Goal: Task Accomplishment & Management: Complete application form

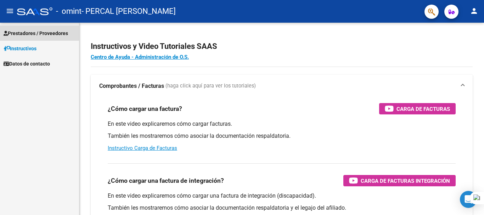
click at [42, 30] on span "Prestadores / Proveedores" at bounding box center [36, 33] width 65 height 8
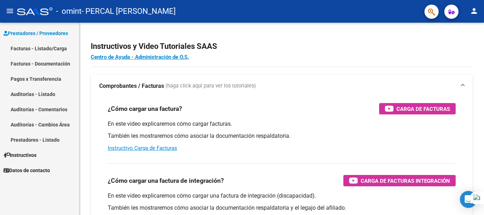
click at [59, 48] on link "Facturas - Listado/Carga" at bounding box center [39, 48] width 79 height 15
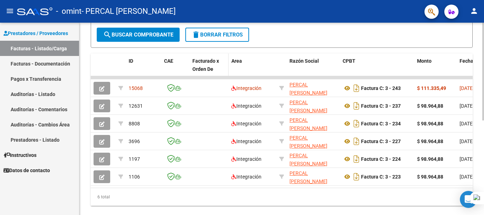
scroll to position [167, 0]
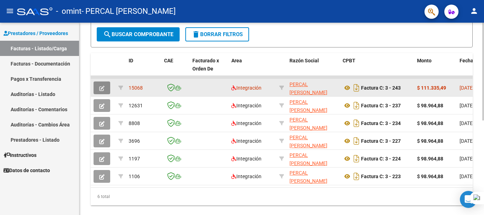
click at [105, 87] on button "button" at bounding box center [102, 88] width 17 height 13
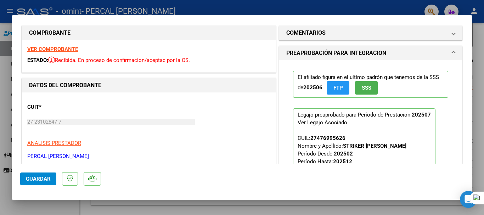
scroll to position [0, 0]
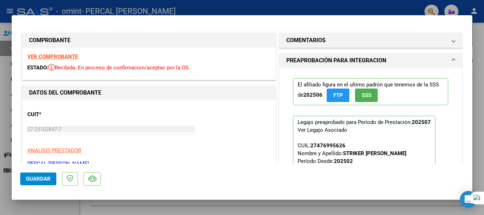
click at [195, 10] on div at bounding box center [242, 107] width 484 height 215
type input "$ 0,00"
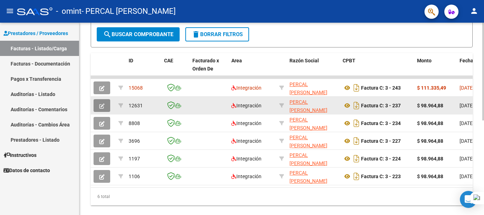
click at [105, 105] on button "button" at bounding box center [102, 105] width 17 height 13
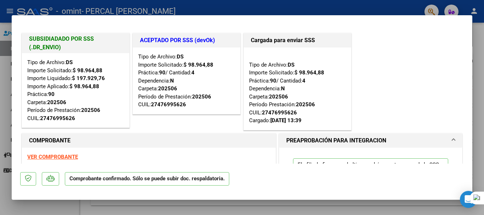
click at [228, 9] on div at bounding box center [242, 107] width 484 height 215
type input "$ 0,00"
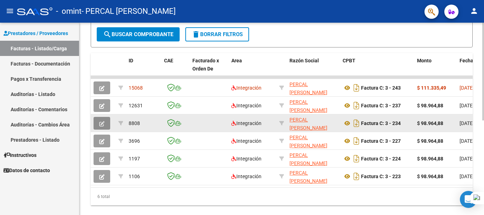
click at [109, 122] on button "button" at bounding box center [102, 123] width 17 height 13
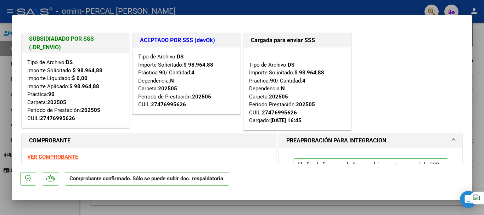
click at [190, 11] on div at bounding box center [242, 107] width 484 height 215
type input "$ 0,00"
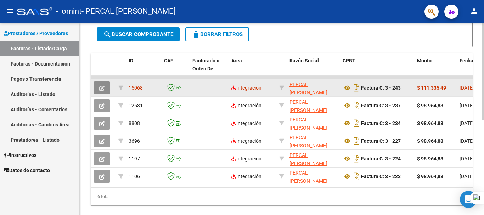
click at [102, 86] on icon "button" at bounding box center [101, 88] width 5 height 5
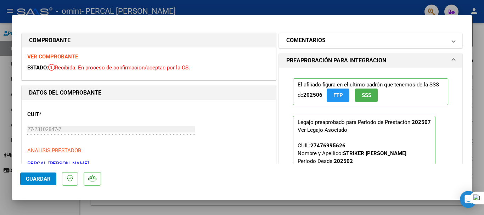
click at [452, 40] on span at bounding box center [453, 40] width 3 height 9
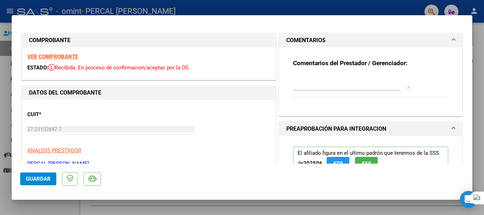
click at [183, 5] on div at bounding box center [242, 107] width 484 height 215
type input "$ 0,00"
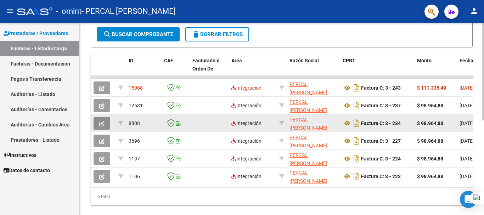
click at [103, 122] on icon "button" at bounding box center [101, 123] width 5 height 5
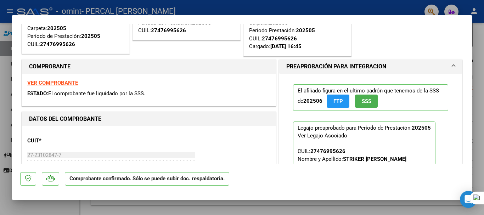
scroll to position [74, 0]
click at [69, 80] on strong "VER COMPROBANTE" at bounding box center [52, 82] width 51 height 6
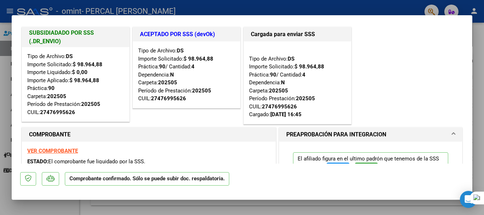
scroll to position [0, 0]
